Goal: Task Accomplishment & Management: Manage account settings

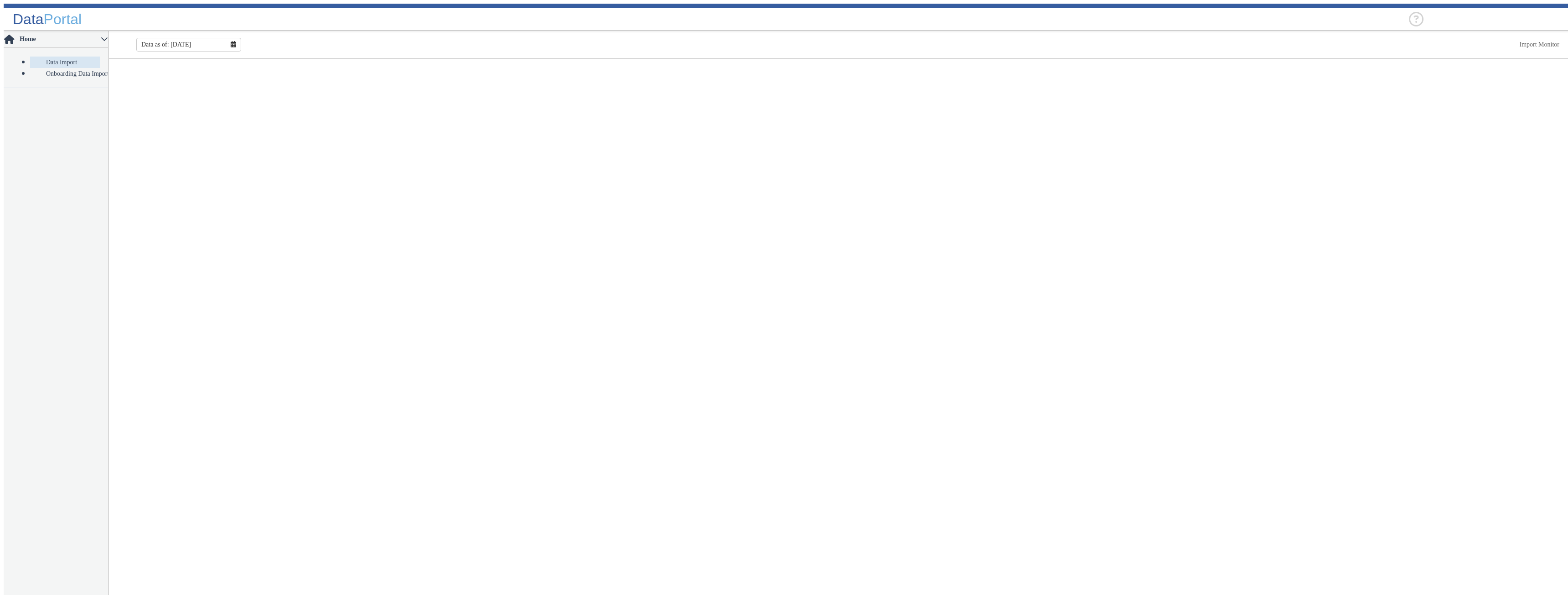
click at [406, 15] on header "Data Portal" at bounding box center [787, 16] width 1568 height 27
click at [458, 21] on header "Data Portal" at bounding box center [787, 16] width 1568 height 27
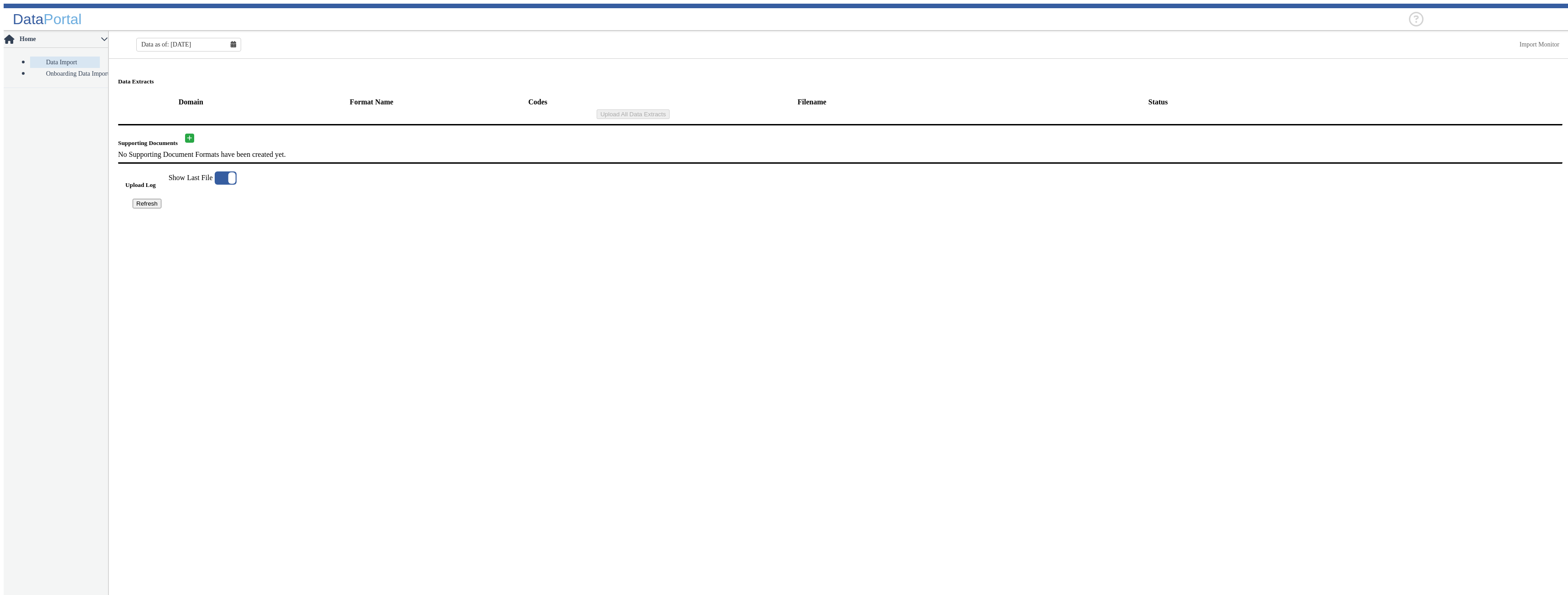
click at [267, 12] on header "Data Portal" at bounding box center [787, 16] width 1568 height 27
click at [324, 24] on header "Data Portal" at bounding box center [787, 16] width 1568 height 27
click at [1487, 16] on input "text" at bounding box center [1492, 20] width 137 height 7
click at [1343, 15] on header "Data Portal No items found No items found" at bounding box center [787, 16] width 1568 height 27
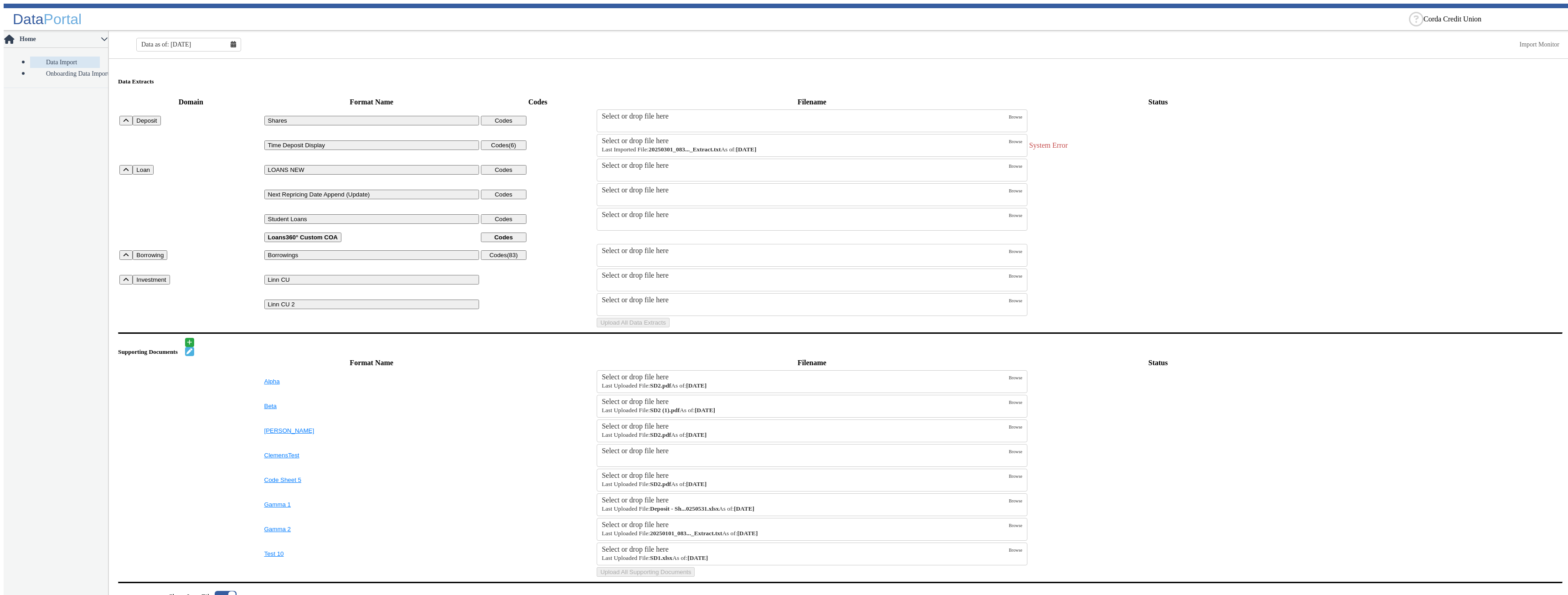
scroll to position [228, 0]
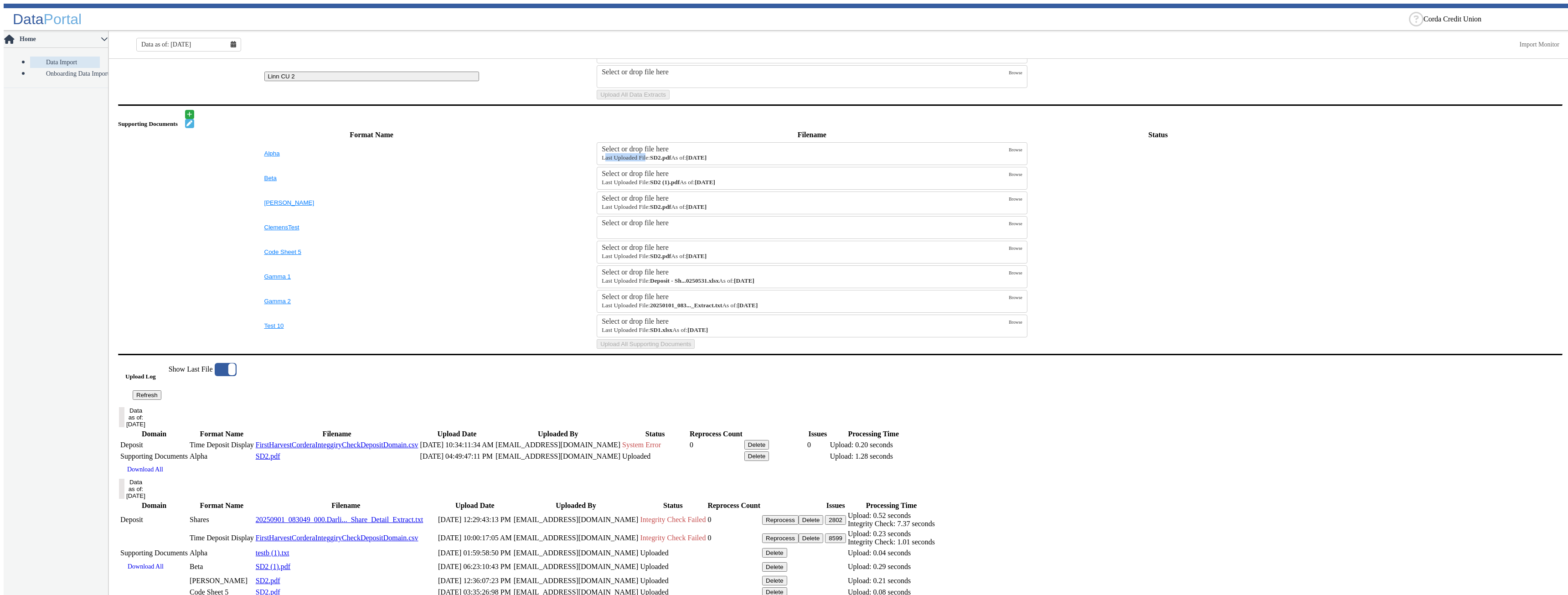
drag, startPoint x: 597, startPoint y: 237, endPoint x: 645, endPoint y: 239, distance: 48.0
click at [645, 165] on div "Select or drop file here Last Uploaded File: SD2.pdf As of: 09/30/2025 Browse" at bounding box center [812, 154] width 431 height 23
drag, startPoint x: 559, startPoint y: 245, endPoint x: 575, endPoint y: 249, distance: 16.5
click at [560, 190] on td "SupportingDocs" at bounding box center [538, 178] width 115 height 24
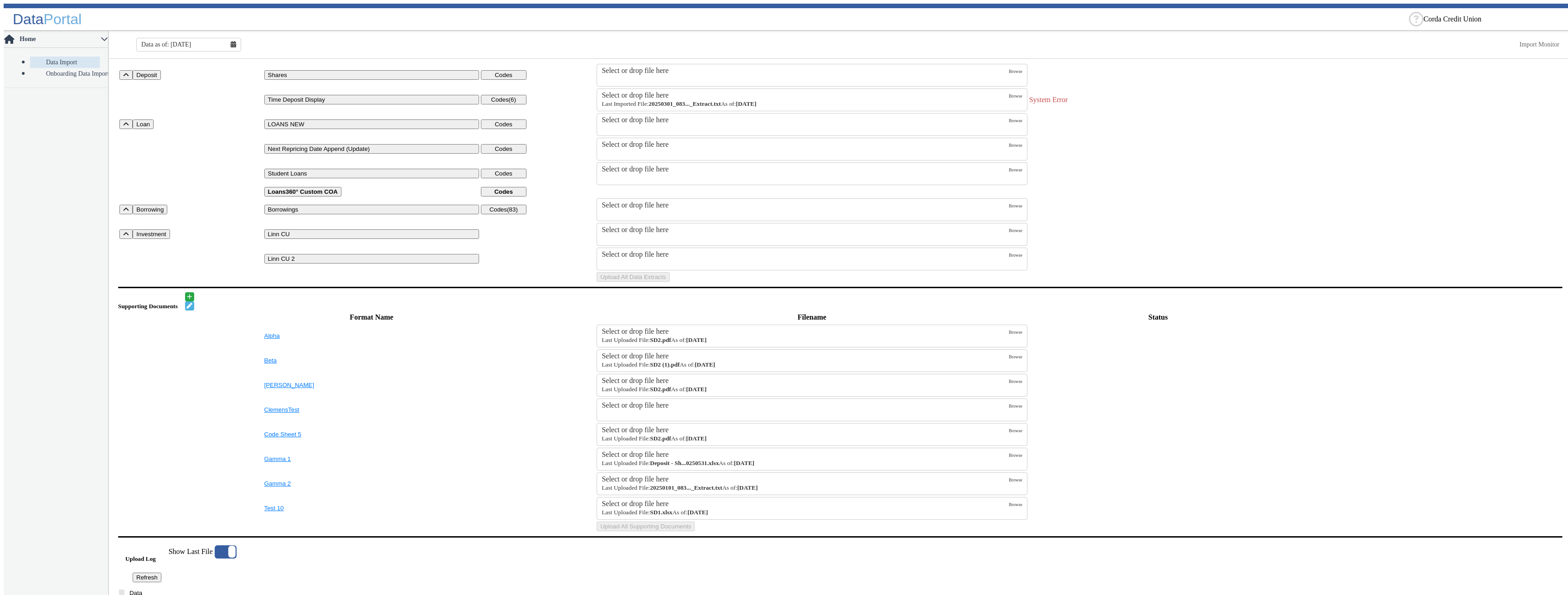
scroll to position [0, 0]
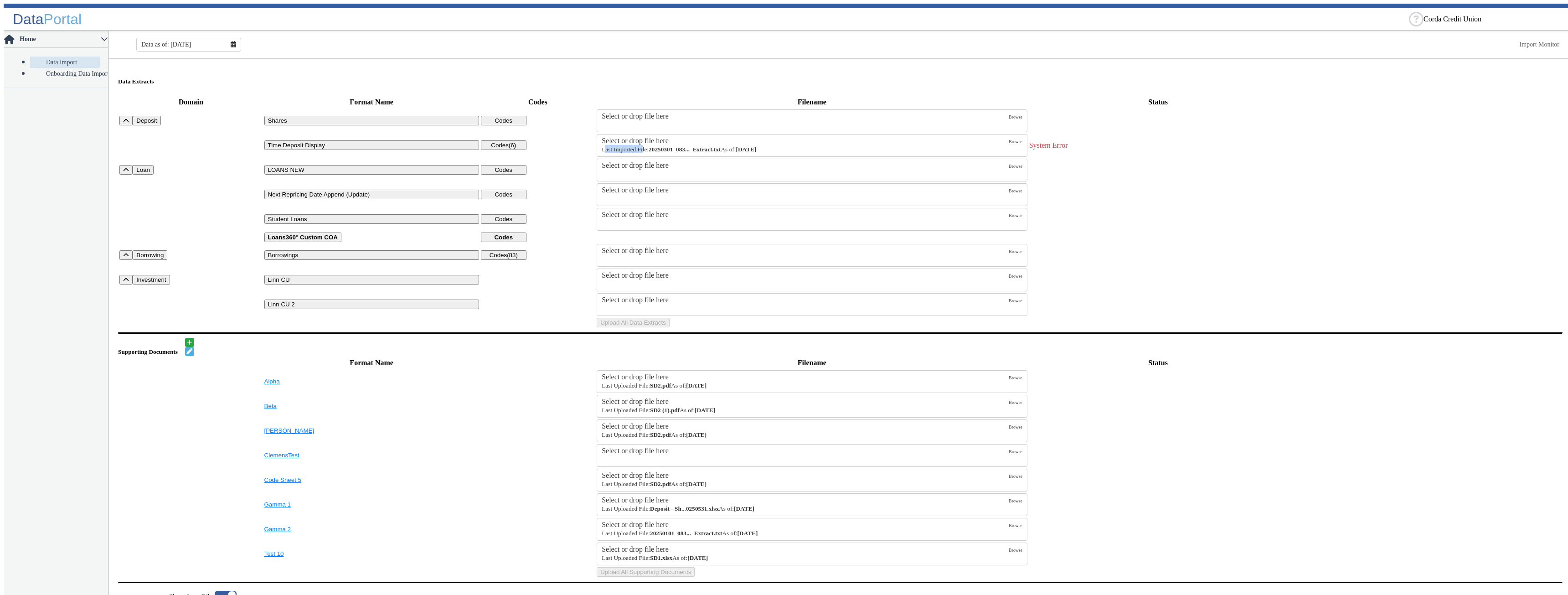
drag, startPoint x: 597, startPoint y: 146, endPoint x: 621, endPoint y: 191, distance: 51.0
click at [643, 149] on small "Last Imported File: 20250301_083..._Extract.txt As of: [DATE]" at bounding box center [679, 149] width 155 height 7
click at [547, 394] on td "SupportingDocs" at bounding box center [538, 381] width 115 height 24
click at [394, 18] on header "Data Portal Corda Credit Union" at bounding box center [787, 16] width 1568 height 27
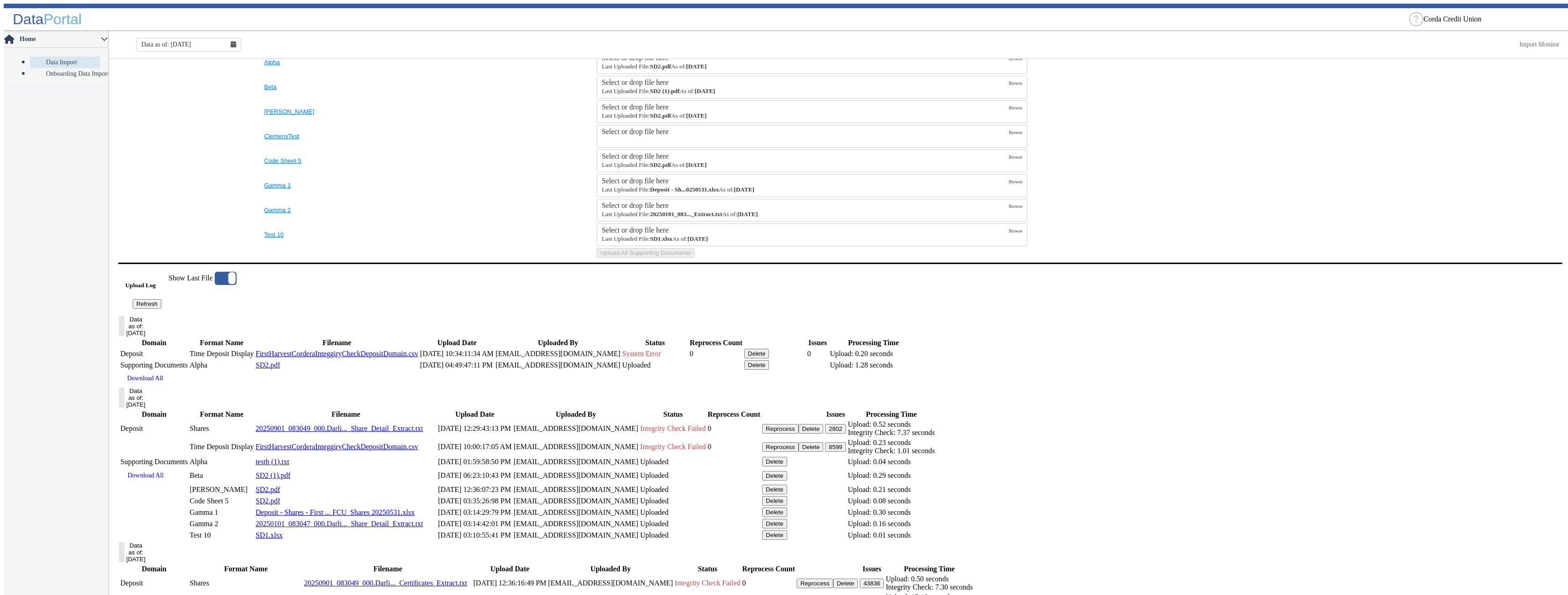
scroll to position [228, 0]
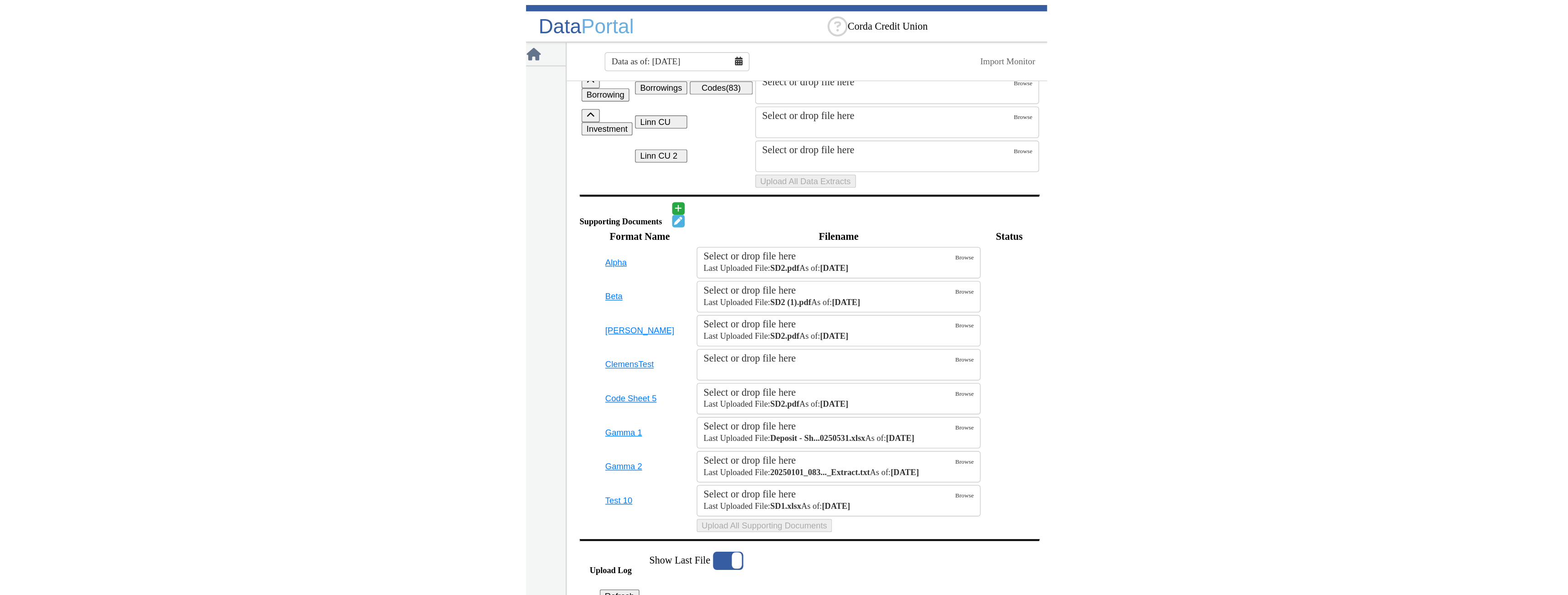
scroll to position [46, 0]
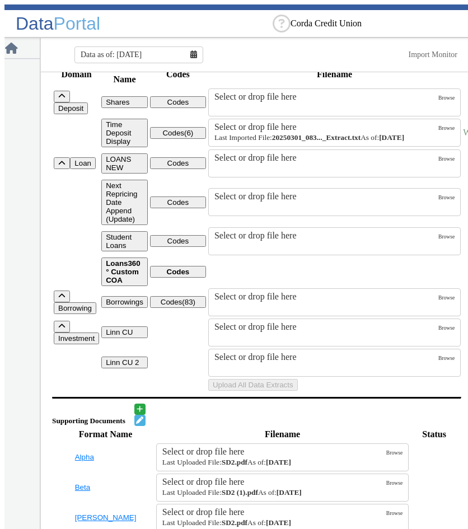
drag, startPoint x: 322, startPoint y: 149, endPoint x: 362, endPoint y: 152, distance: 40.4
click at [379, 142] on strong "[DATE]" at bounding box center [391, 137] width 25 height 8
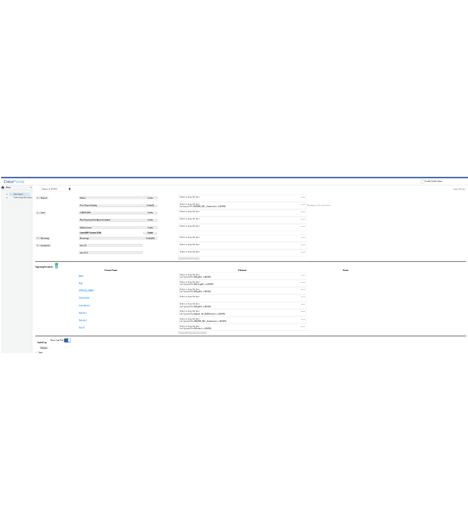
scroll to position [0, 0]
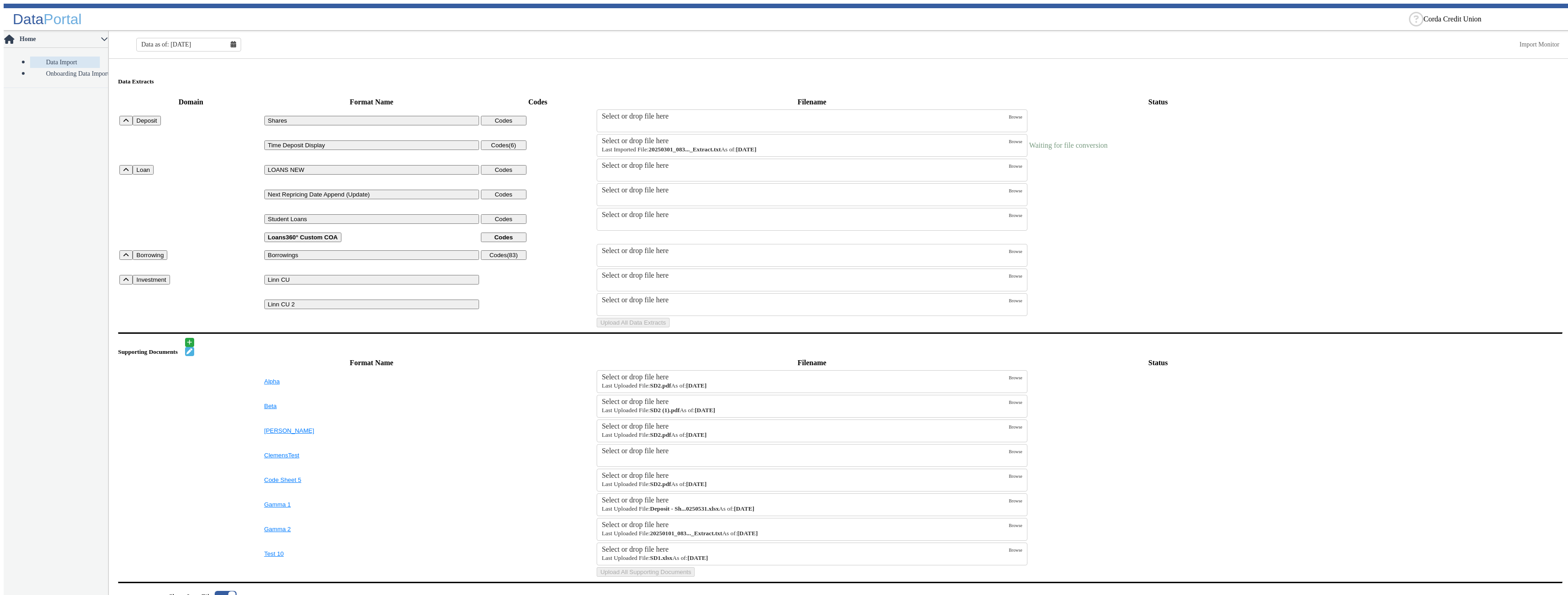
click at [380, 221] on td "Uploads" at bounding box center [1158, 219] width 259 height 24
drag, startPoint x: 787, startPoint y: 148, endPoint x: 596, endPoint y: 150, distance: 191.0
click at [597, 150] on div "Select or drop file here Last Imported File: 20250301_083..._Extract.txt As of:…" at bounding box center [812, 146] width 431 height 23
click at [1151, 207] on td "Uploads" at bounding box center [1158, 194] width 259 height 24
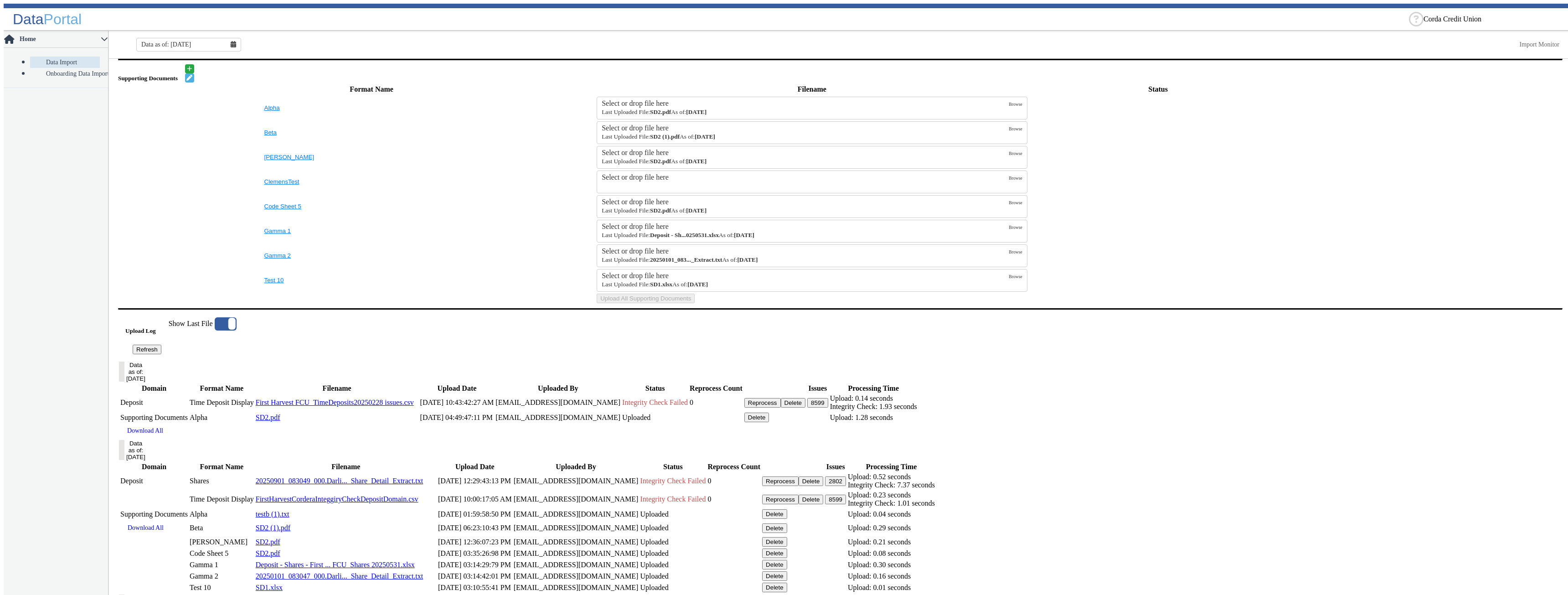
scroll to position [411, 0]
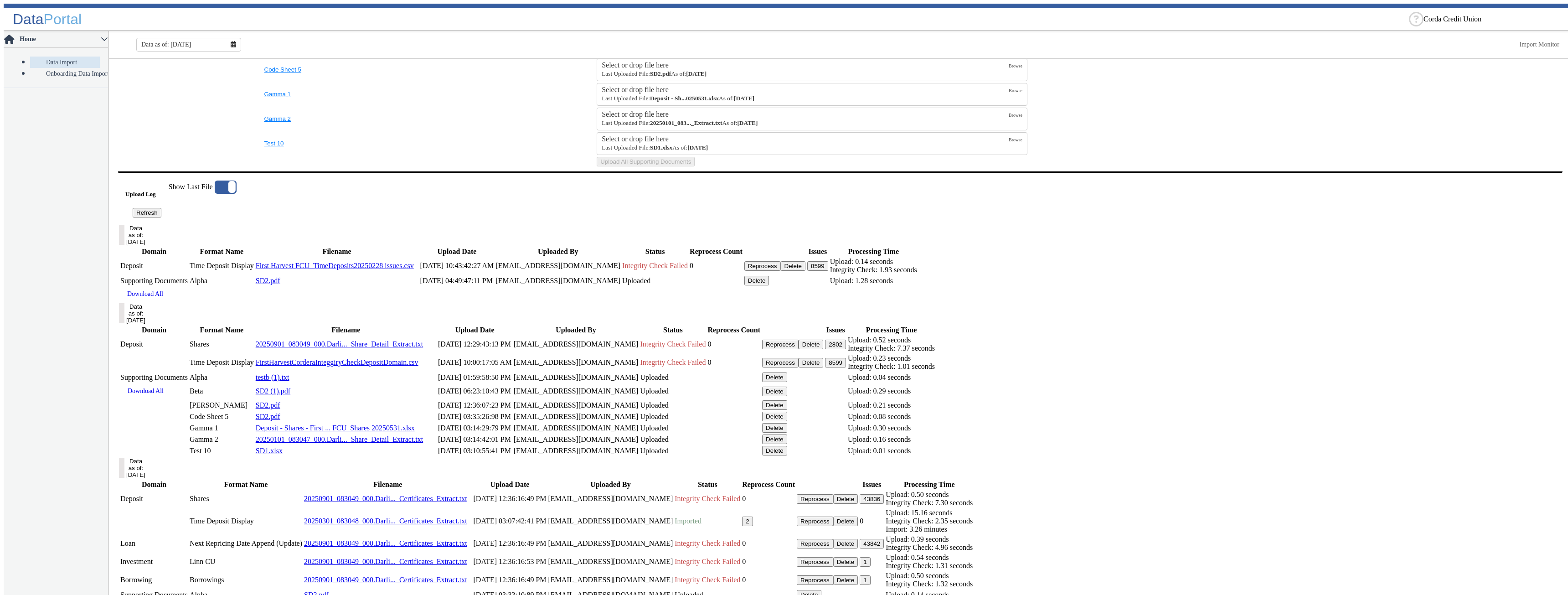
click at [125, 324] on button "Data as of: [DATE]" at bounding box center [121, 313] width 6 height 20
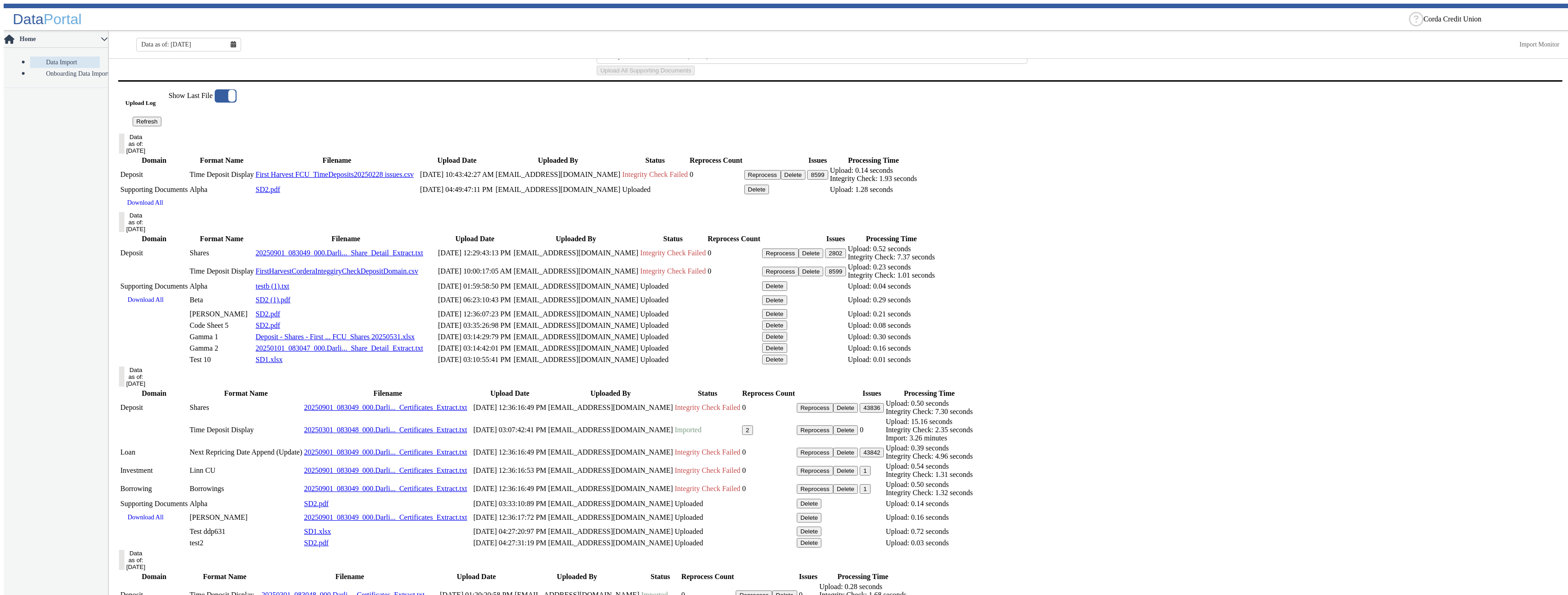
scroll to position [593, 0]
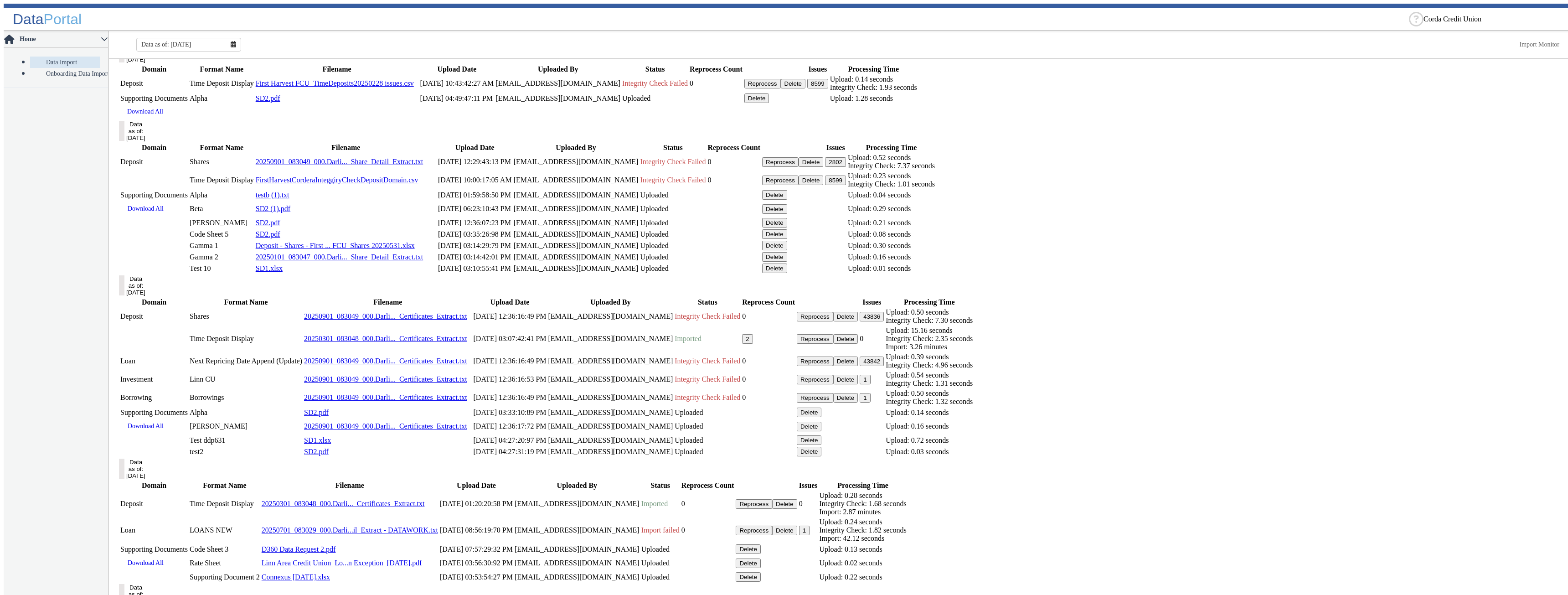
click at [125, 141] on button "Data as of: [DATE]" at bounding box center [121, 130] width 6 height 20
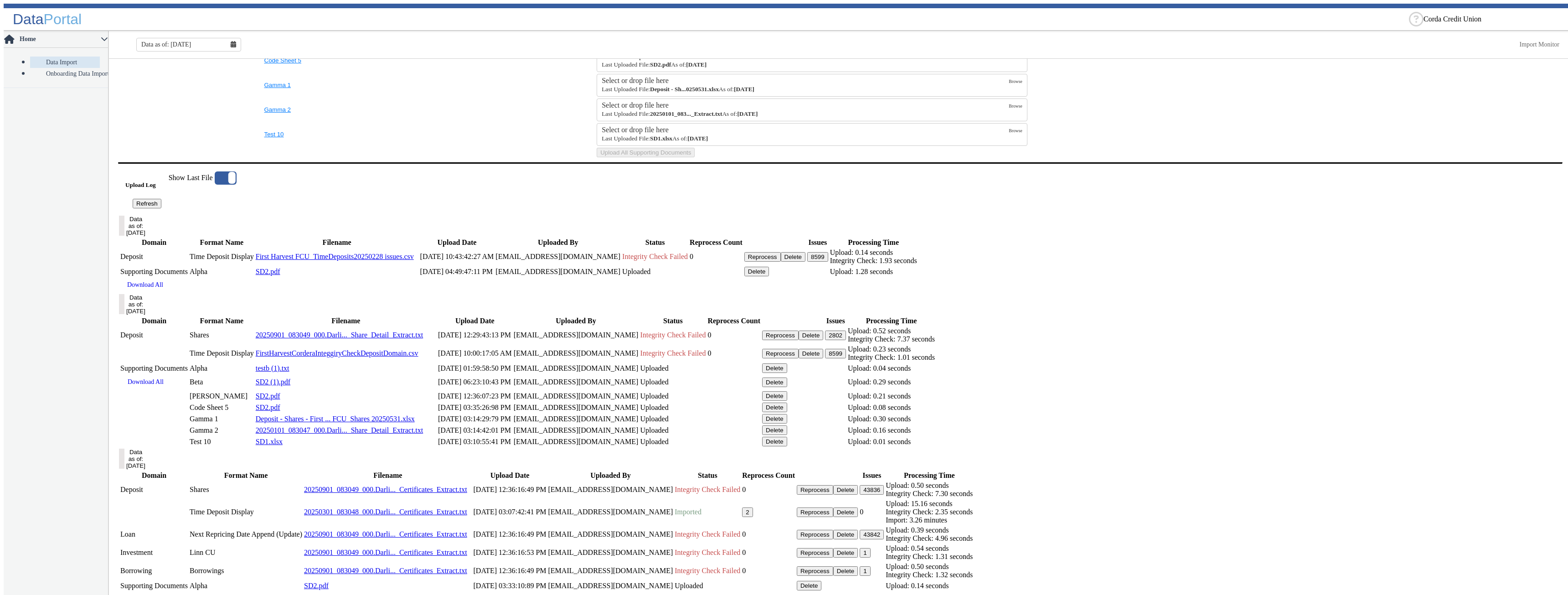
click at [573, 209] on div "Upload Log Refresh Show Last File" at bounding box center [840, 189] width 1430 height 37
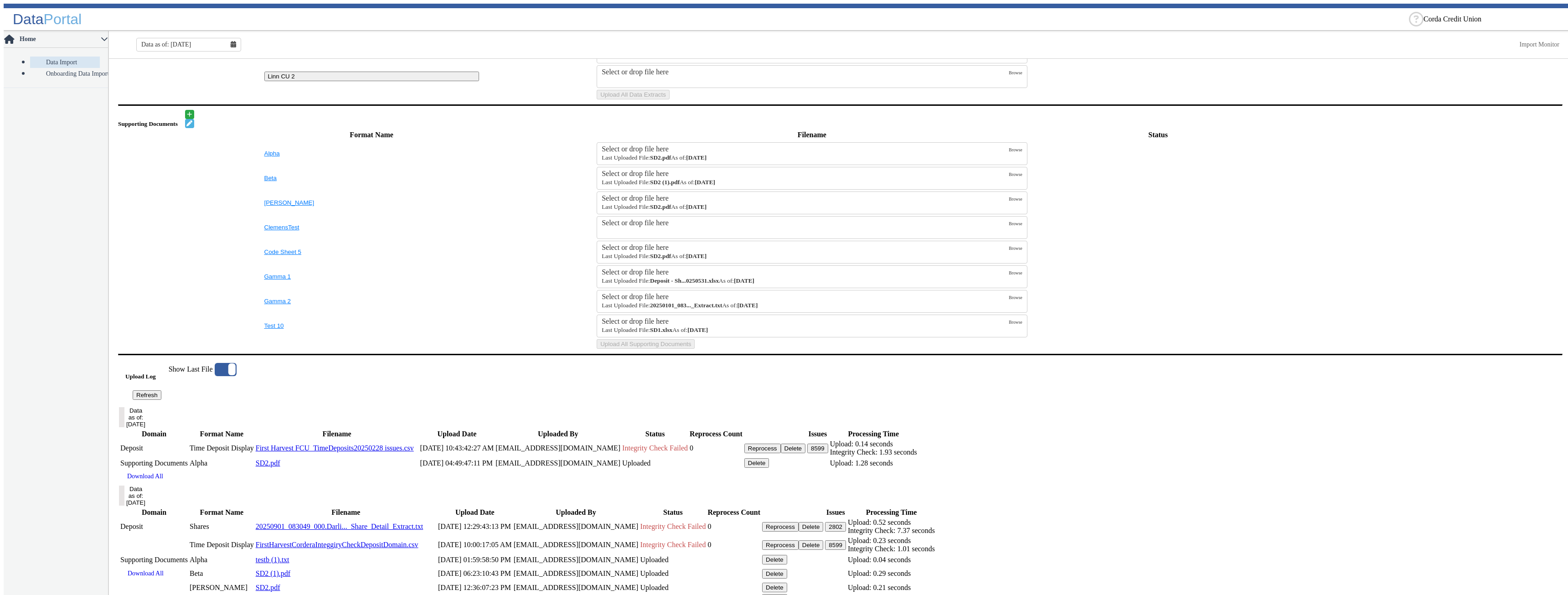
scroll to position [183, 0]
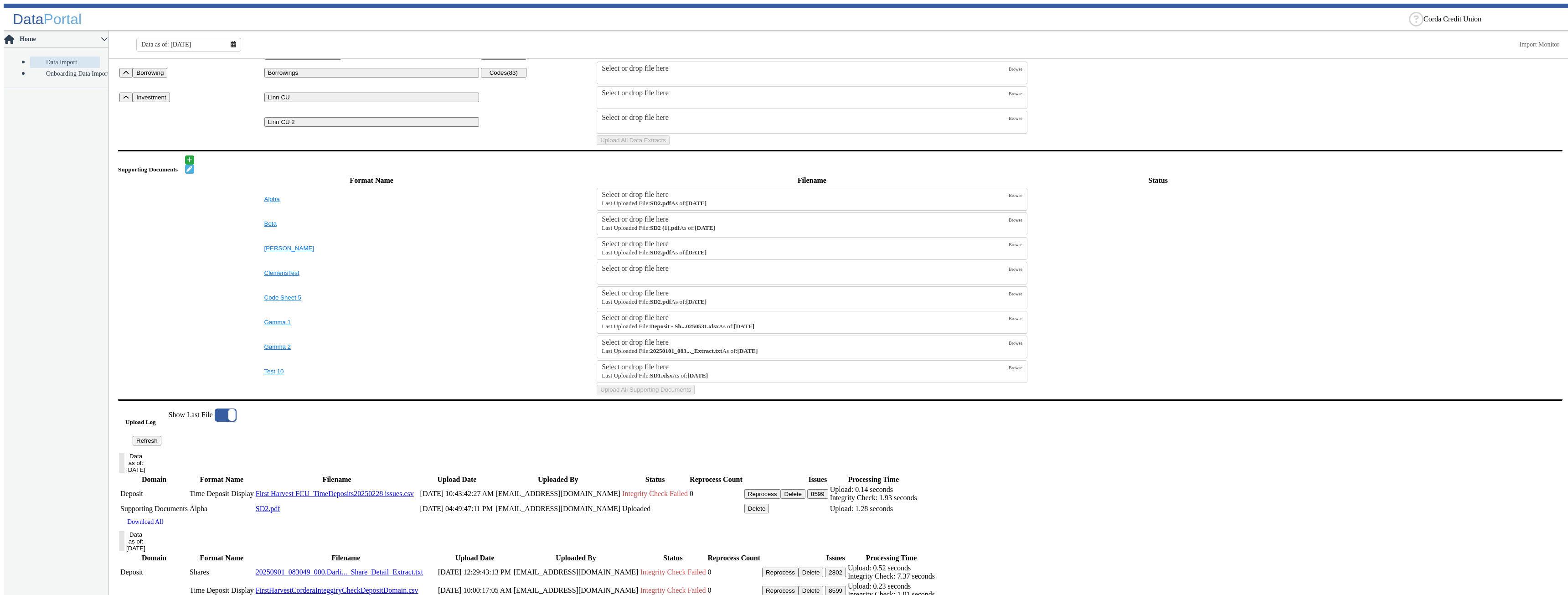
click at [230, 37] on div "Data as of: [DATE]" at bounding box center [188, 44] width 105 height 14
click at [158, 132] on button "Jul" at bounding box center [159, 137] width 29 height 12
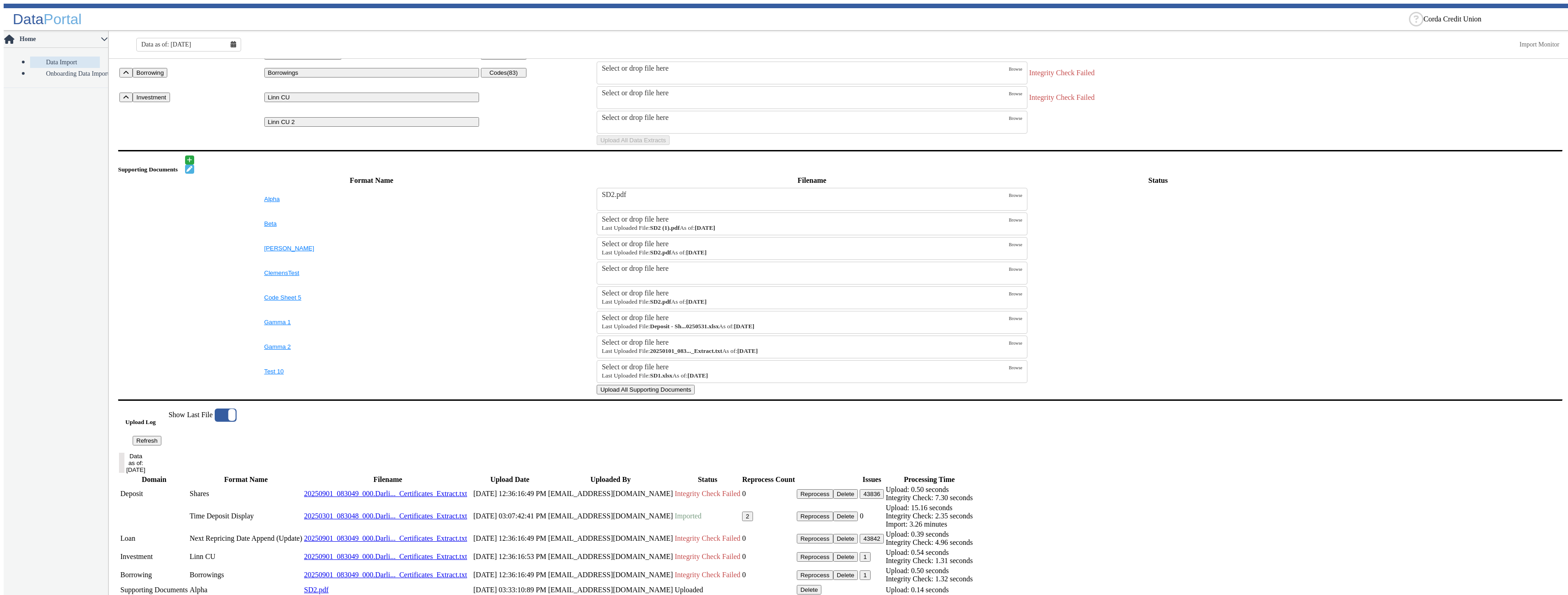
click at [695, 394] on button "Upload All Supporting Documents" at bounding box center [646, 390] width 98 height 10
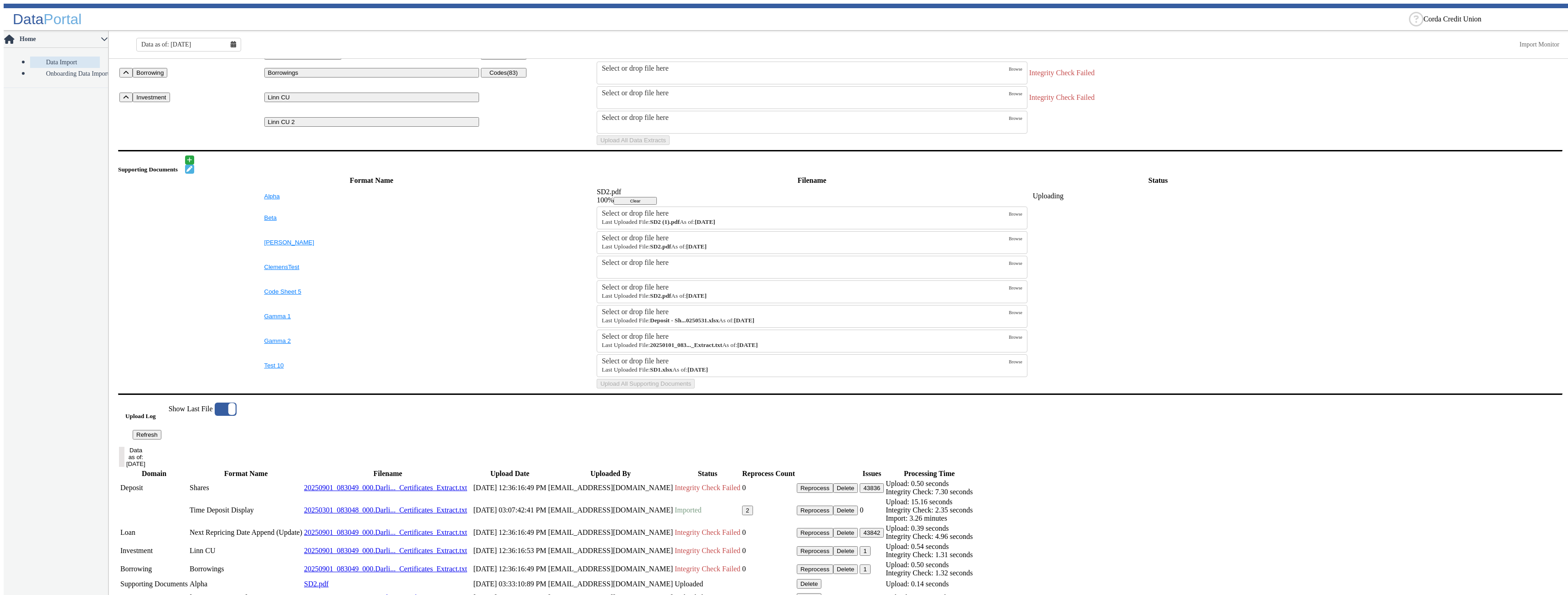
click at [1173, 254] on td "SupportingDocs" at bounding box center [1158, 242] width 259 height 24
click at [657, 205] on button "Clear" at bounding box center [635, 201] width 43 height 8
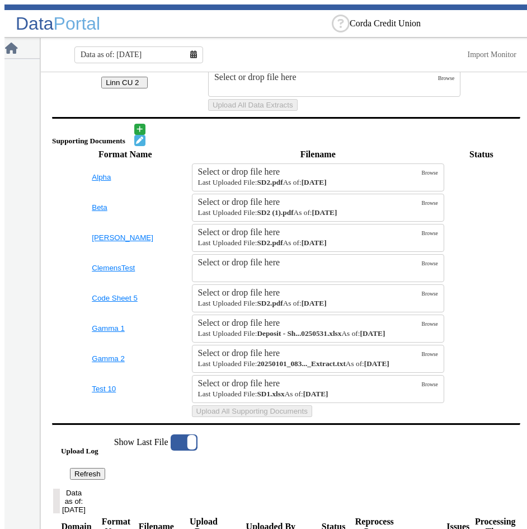
scroll to position [504, 0]
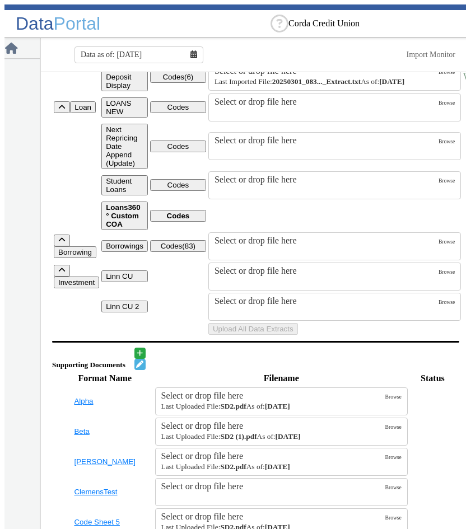
scroll to position [56, 0]
